Goal: Transaction & Acquisition: Book appointment/travel/reservation

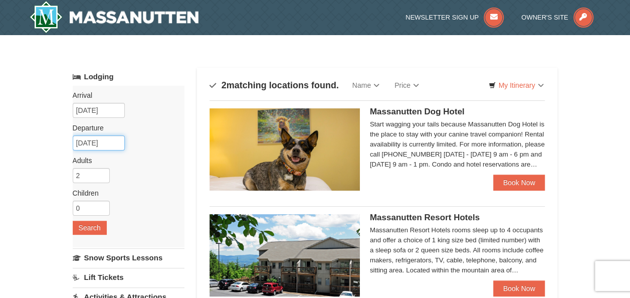
click at [113, 142] on input "10/27/2025" at bounding box center [99, 142] width 52 height 15
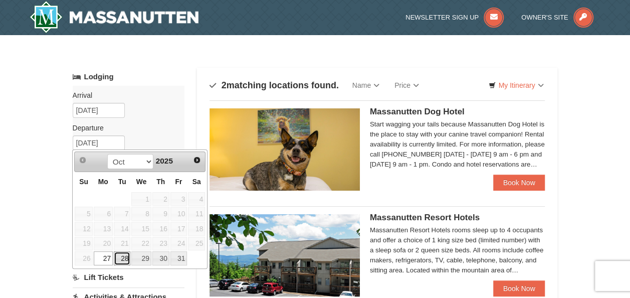
click at [125, 254] on link "28" at bounding box center [122, 258] width 17 height 14
type input "[DATE]"
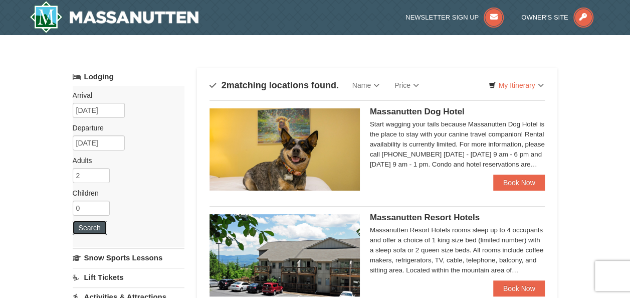
click at [97, 226] on button "Search" at bounding box center [90, 228] width 34 height 14
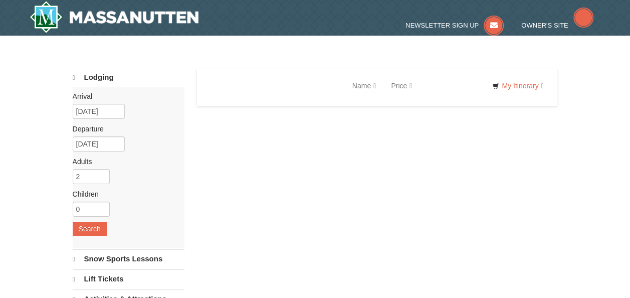
select select "10"
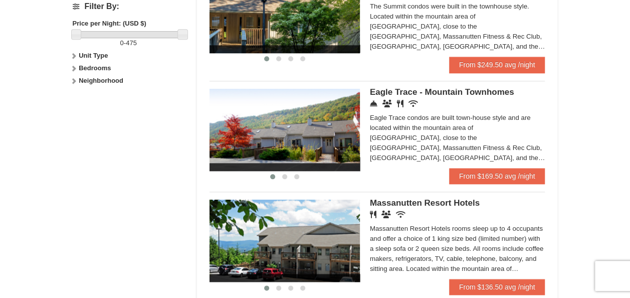
scroll to position [26, 0]
